Goal: Task Accomplishment & Management: Manage account settings

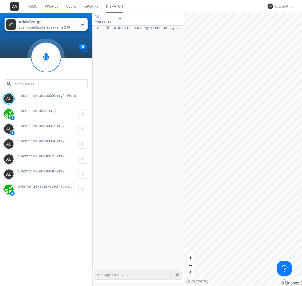
click at [83, 24] on div "button" at bounding box center [83, 25] width 4 height 2
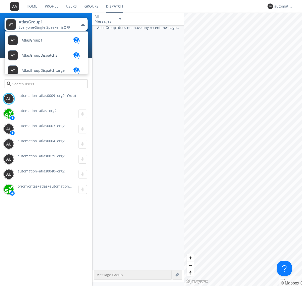
click at [39, 55] on span "AtlasGroupDispatch5" at bounding box center [40, 56] width 36 height 4
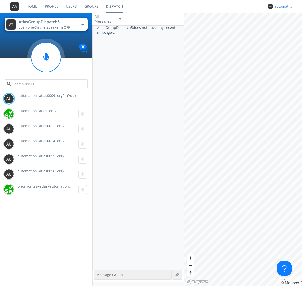
click at [283, 6] on div "automation+atlas0009+org2" at bounding box center [284, 6] width 19 height 5
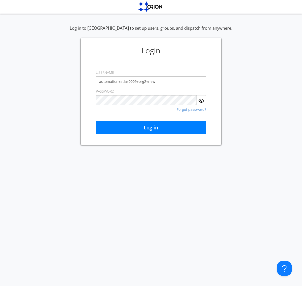
type input "automation+atlas0009+org2+new"
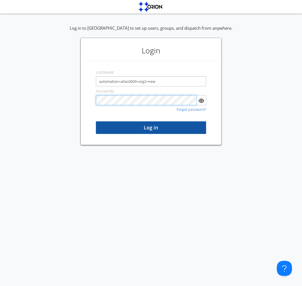
click at [151, 128] on button "Log in" at bounding box center [151, 127] width 110 height 13
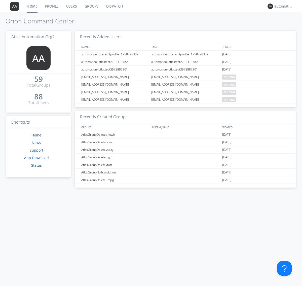
click at [114, 6] on link "Dispatch" at bounding box center [115, 6] width 24 height 13
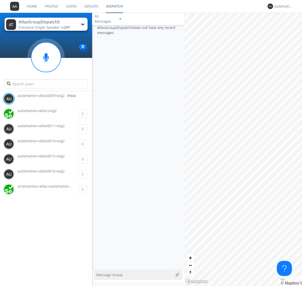
click at [83, 24] on div "button" at bounding box center [83, 25] width 4 height 2
click at [0, 0] on span "AtlasGroup1" at bounding box center [0, 0] width 0 height 0
click at [283, 6] on div "automation+atlas0009+org2" at bounding box center [284, 6] width 19 height 5
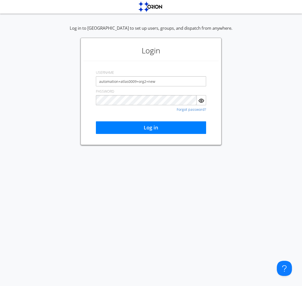
type input "automation+atlas0009+org2+new"
click at [151, 128] on button "Log in" at bounding box center [151, 127] width 110 height 13
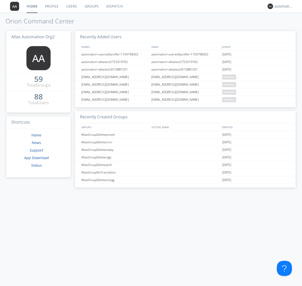
click at [114, 6] on link "Dispatch" at bounding box center [115, 6] width 24 height 13
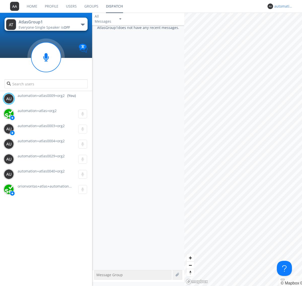
click at [283, 6] on div "automation+atlas0009+org2" at bounding box center [284, 6] width 19 height 5
